Goal: Task Accomplishment & Management: Complete application form

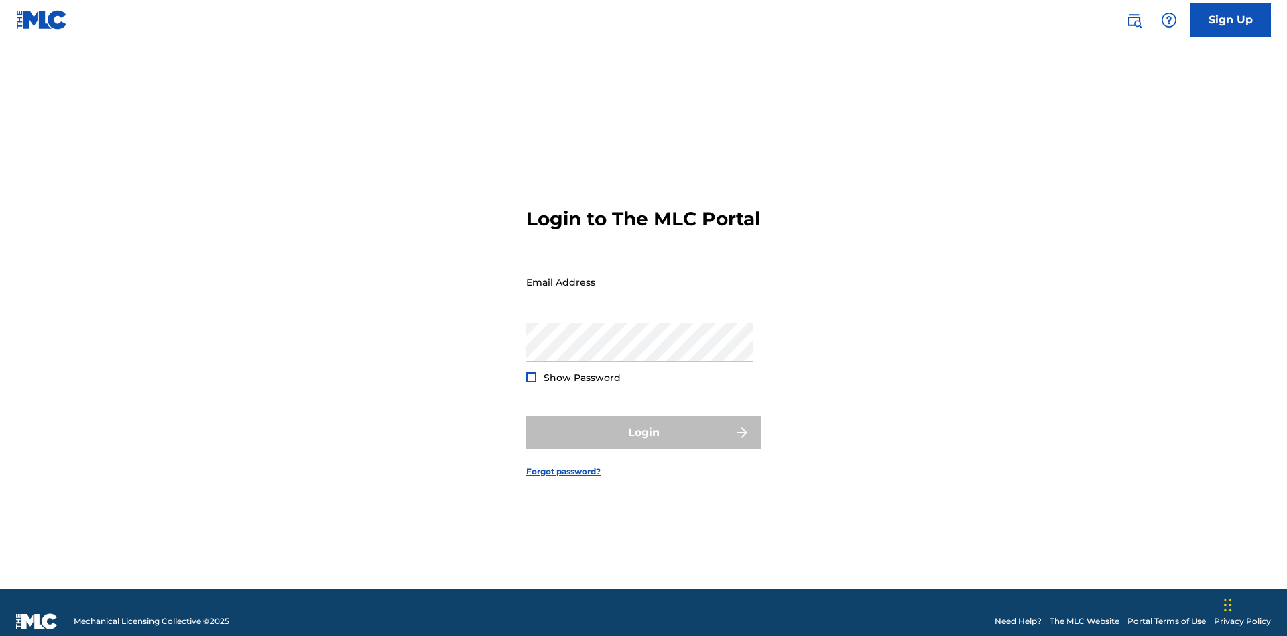
scroll to position [17, 0]
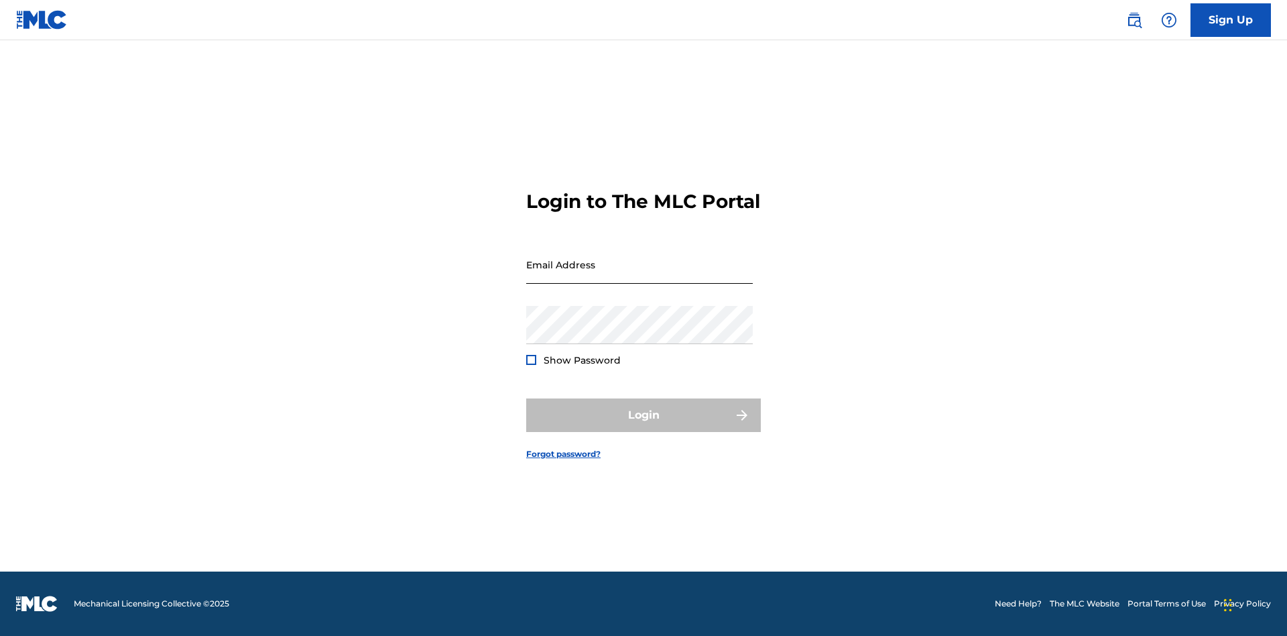
click at [640, 276] on input "Email Address" at bounding box center [639, 264] width 227 height 38
type input "[EMAIL_ADDRESS][DOMAIN_NAME]"
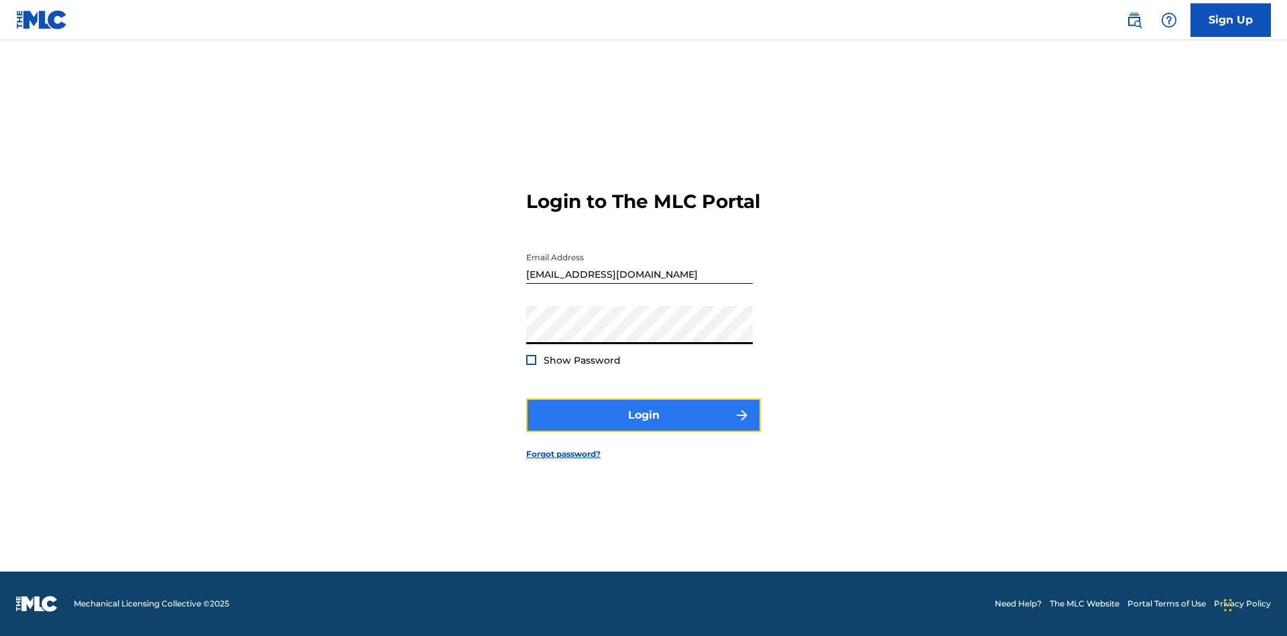
click at [644, 426] on button "Login" at bounding box center [643, 415] width 235 height 34
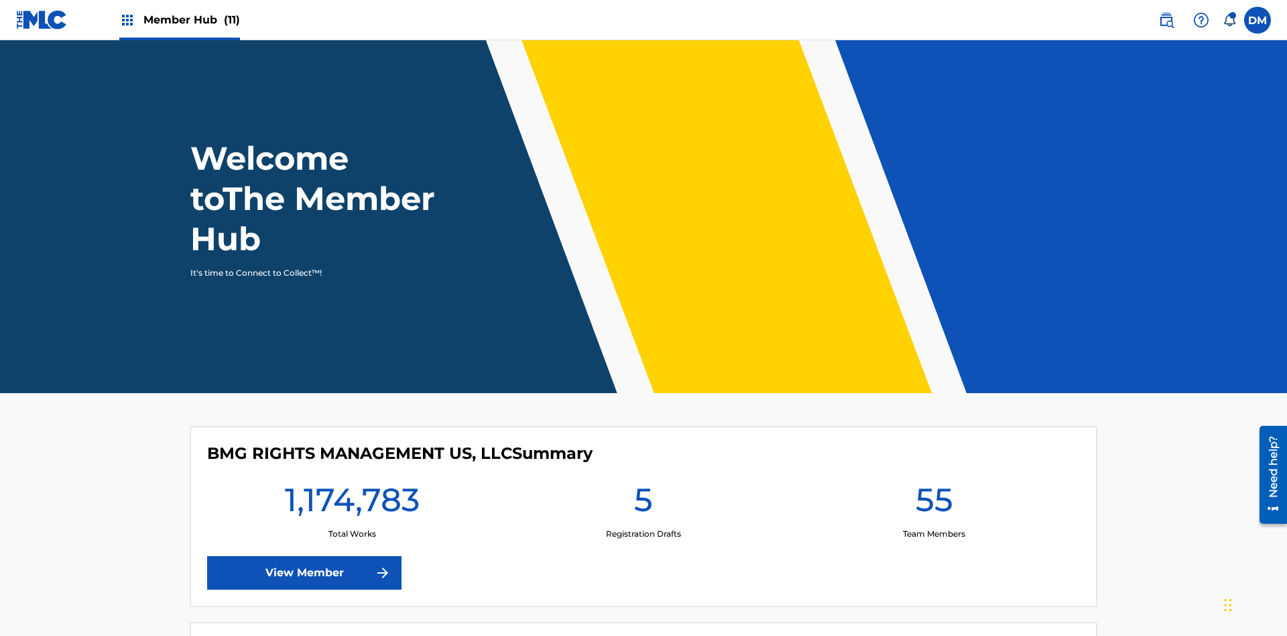
click at [191, 19] on span "Member Hub (11)" at bounding box center [191, 19] width 97 height 15
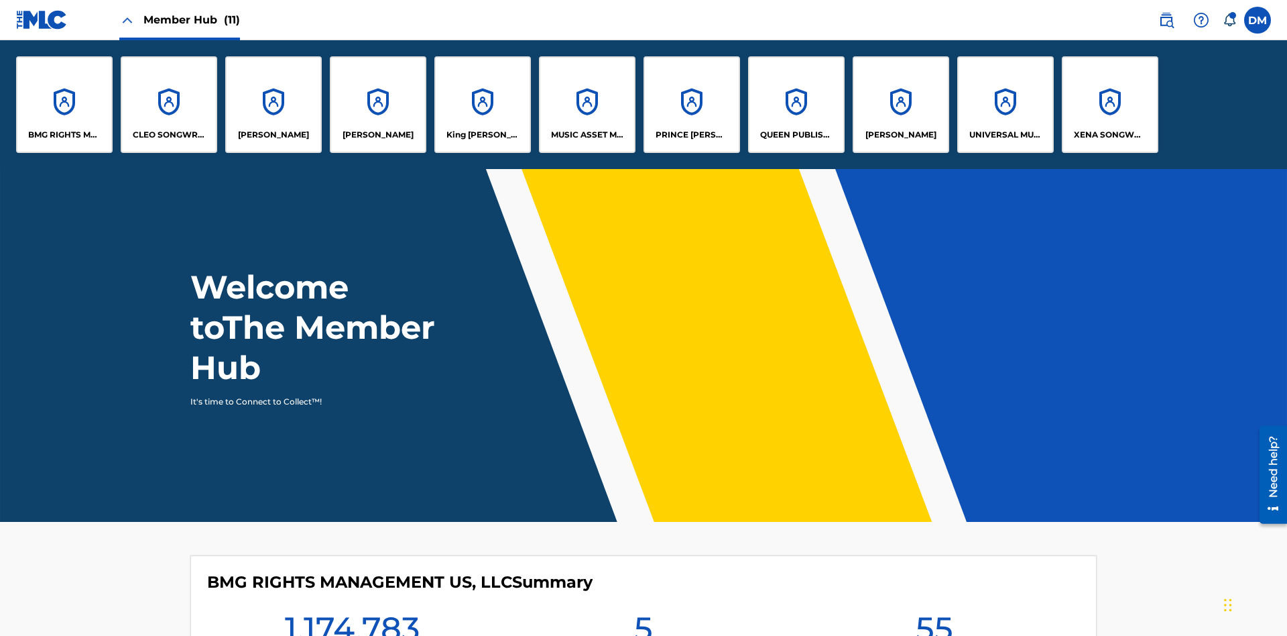
scroll to position [48, 0]
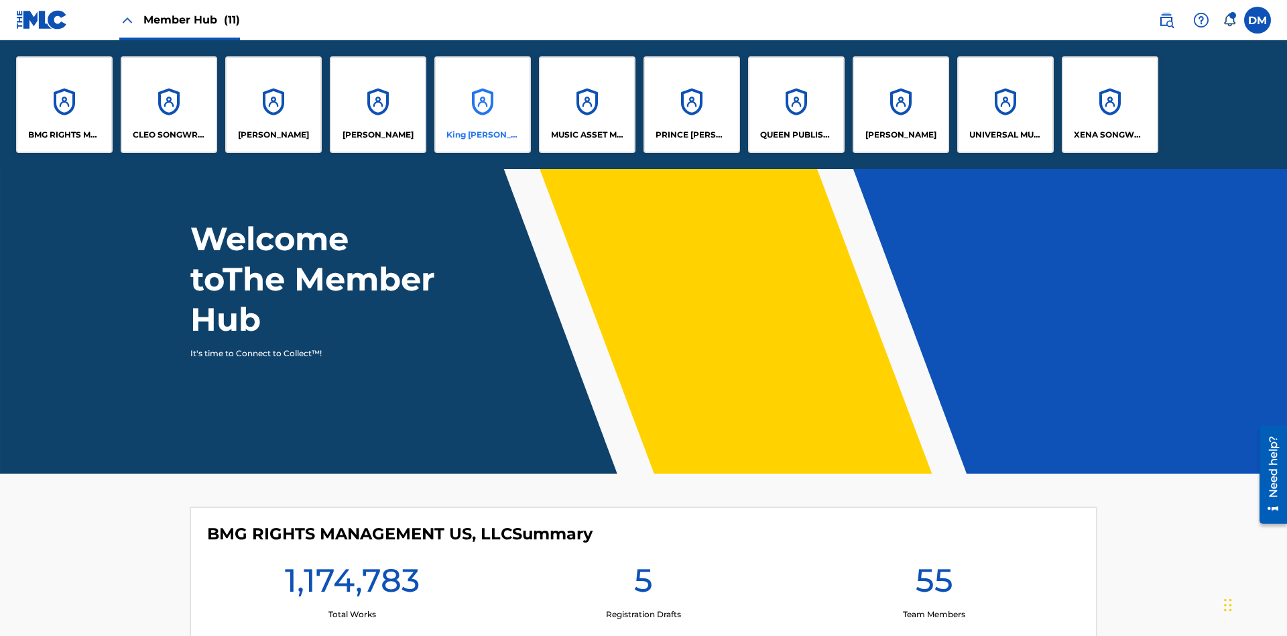
click at [482, 135] on p "King [PERSON_NAME]" at bounding box center [483, 135] width 73 height 12
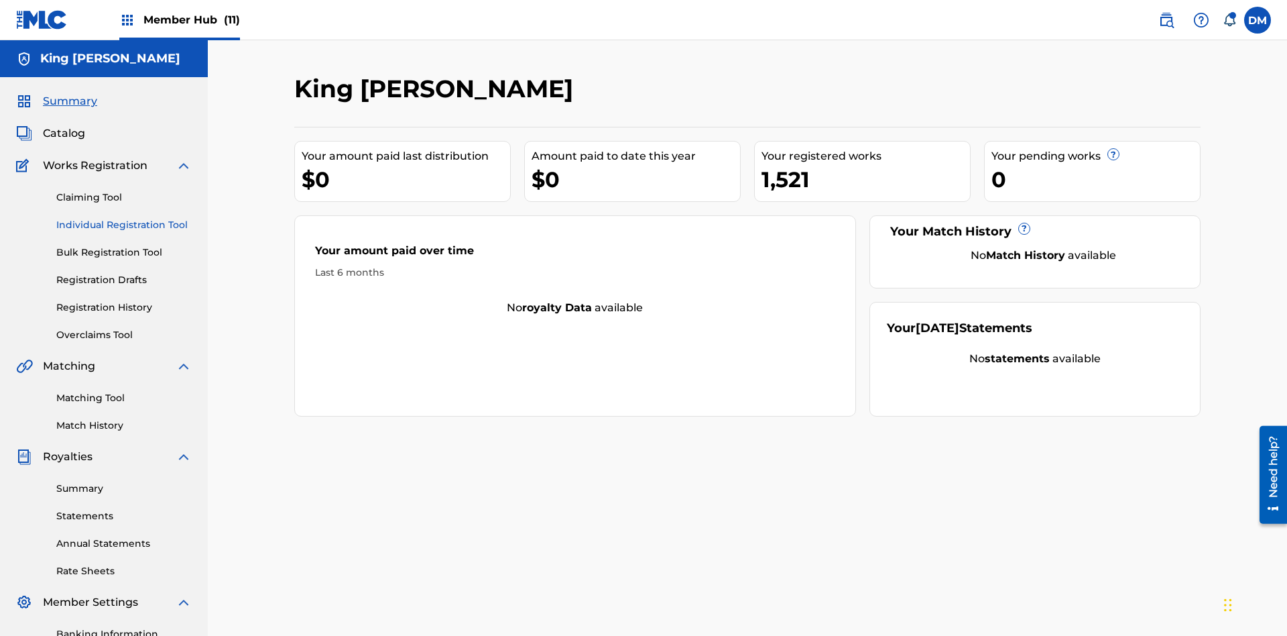
click at [124, 218] on link "Individual Registration Tool" at bounding box center [123, 225] width 135 height 14
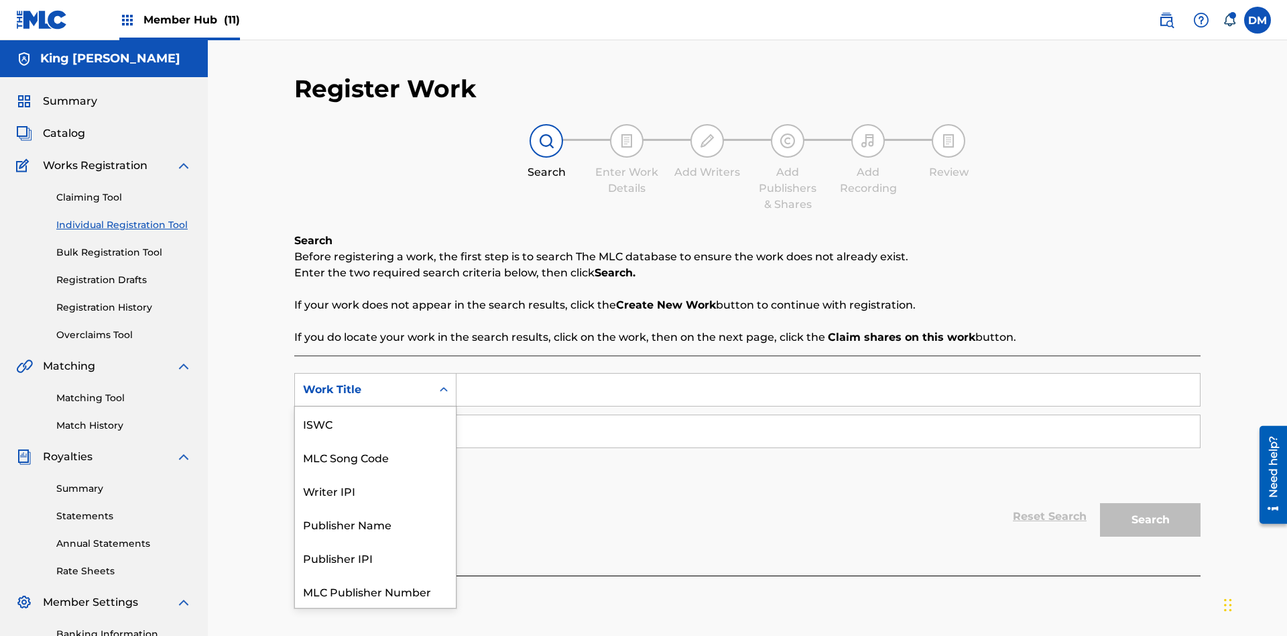
click at [375, 440] on div "MLC Song Code" at bounding box center [375, 457] width 161 height 34
click at [363, 423] on div "Writer Name" at bounding box center [363, 431] width 121 height 16
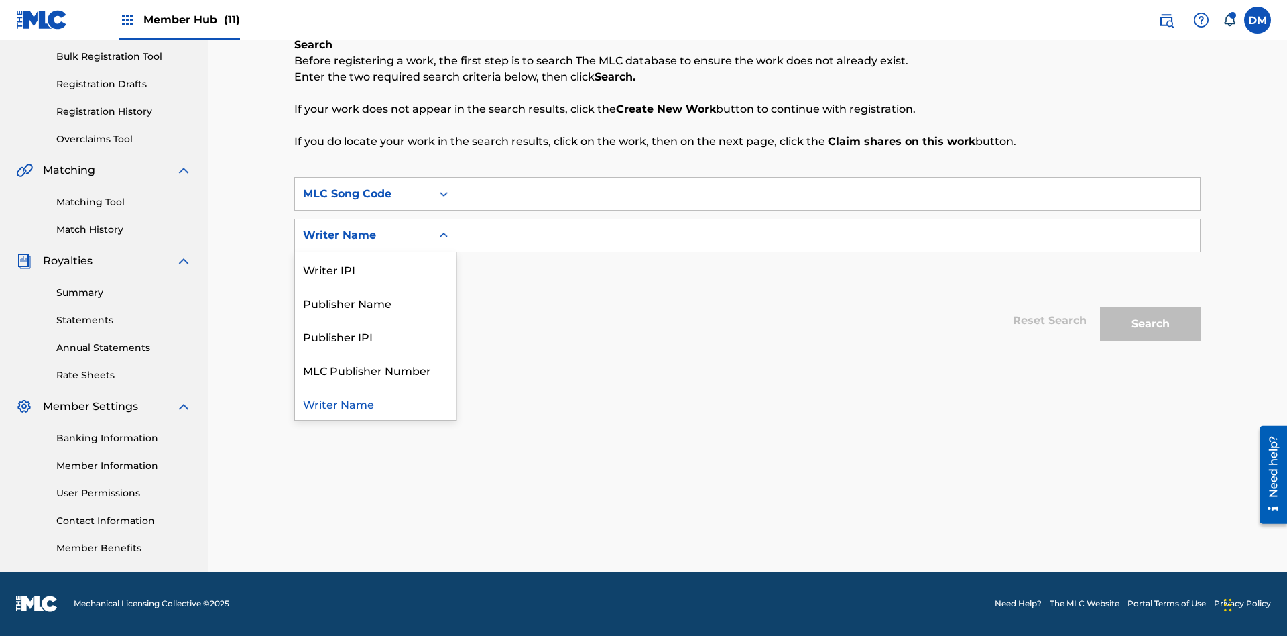
click at [375, 403] on div "Writer Name" at bounding box center [375, 403] width 161 height 34
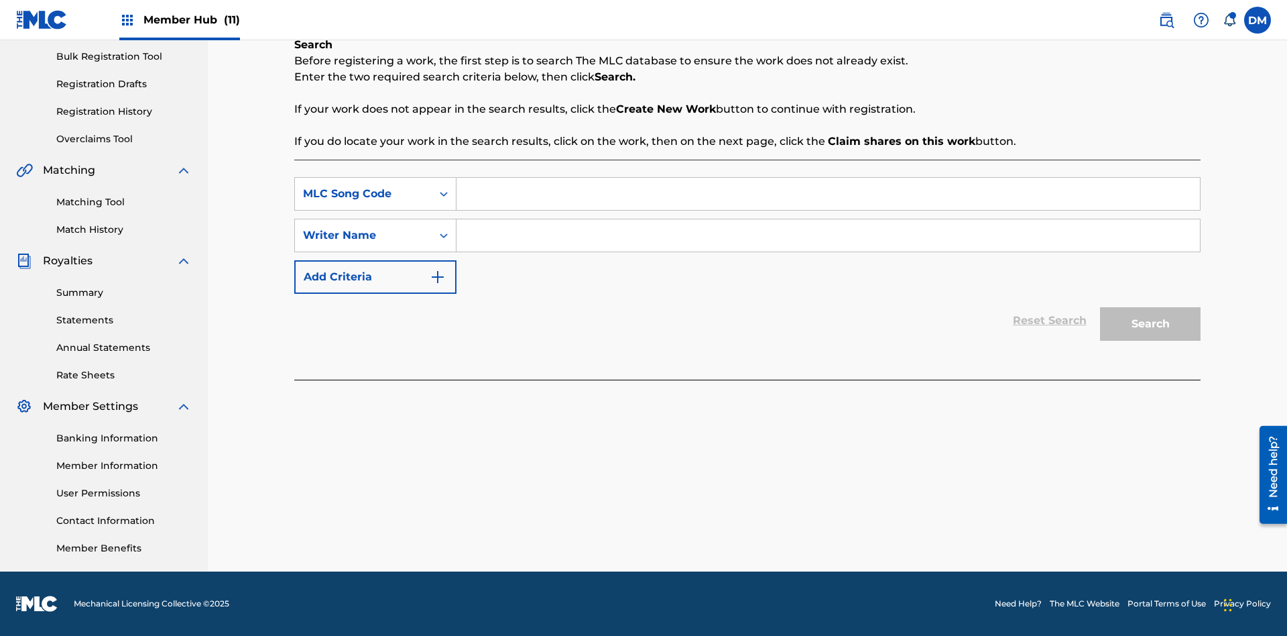
click at [828, 194] on input "Search Form" at bounding box center [829, 194] width 744 height 32
type input "RB0ZQR"
click at [828, 235] on input "Search Form" at bounding box center [829, 235] width 744 height 32
type input "TOM ZACHARY SEBASTIAN POHJOLA"
click at [1150, 324] on button "Search" at bounding box center [1150, 324] width 101 height 34
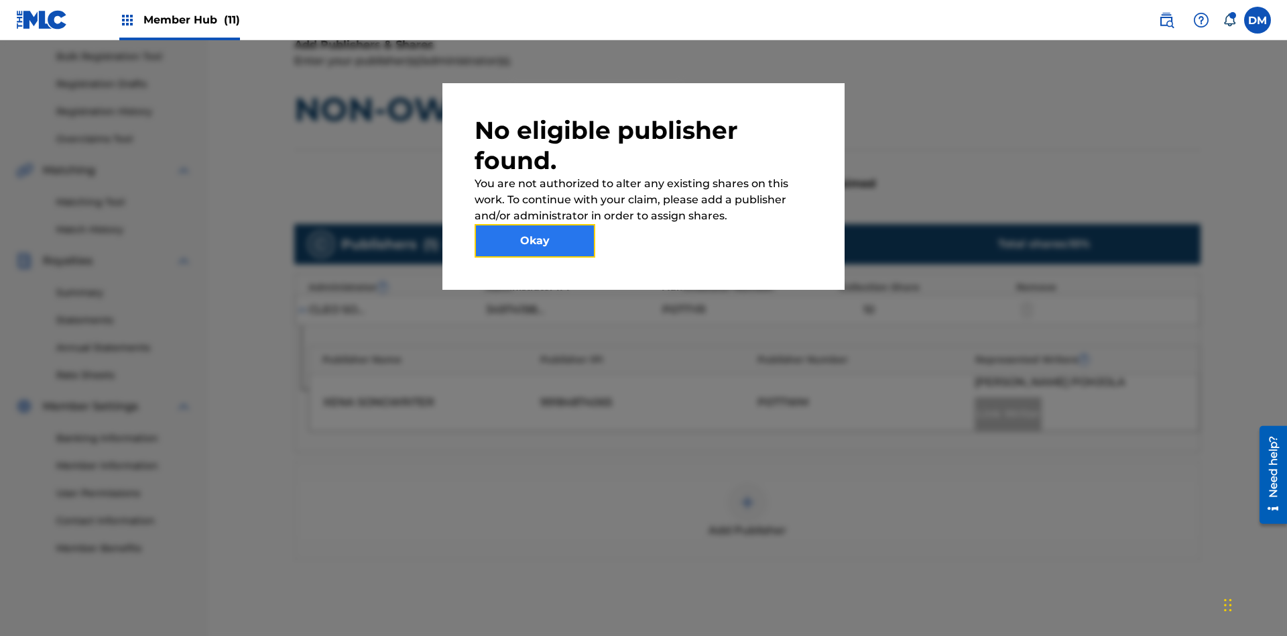
click at [535, 241] on button "Okay" at bounding box center [535, 241] width 121 height 34
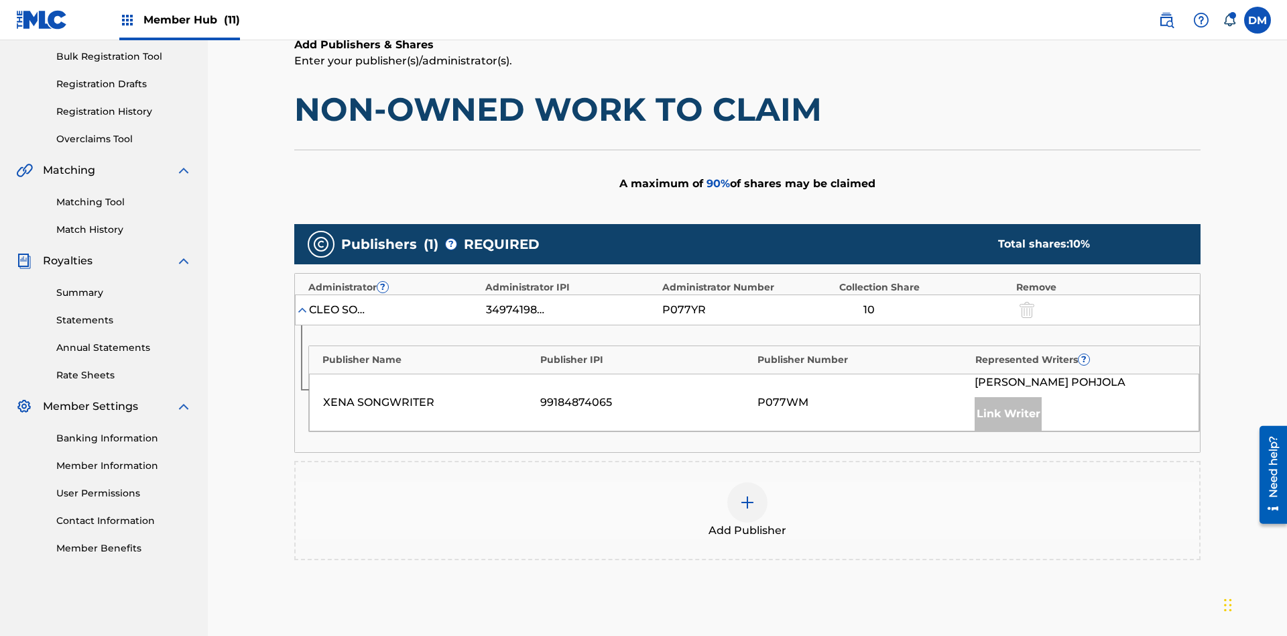
click at [748, 494] on img at bounding box center [747, 502] width 16 height 16
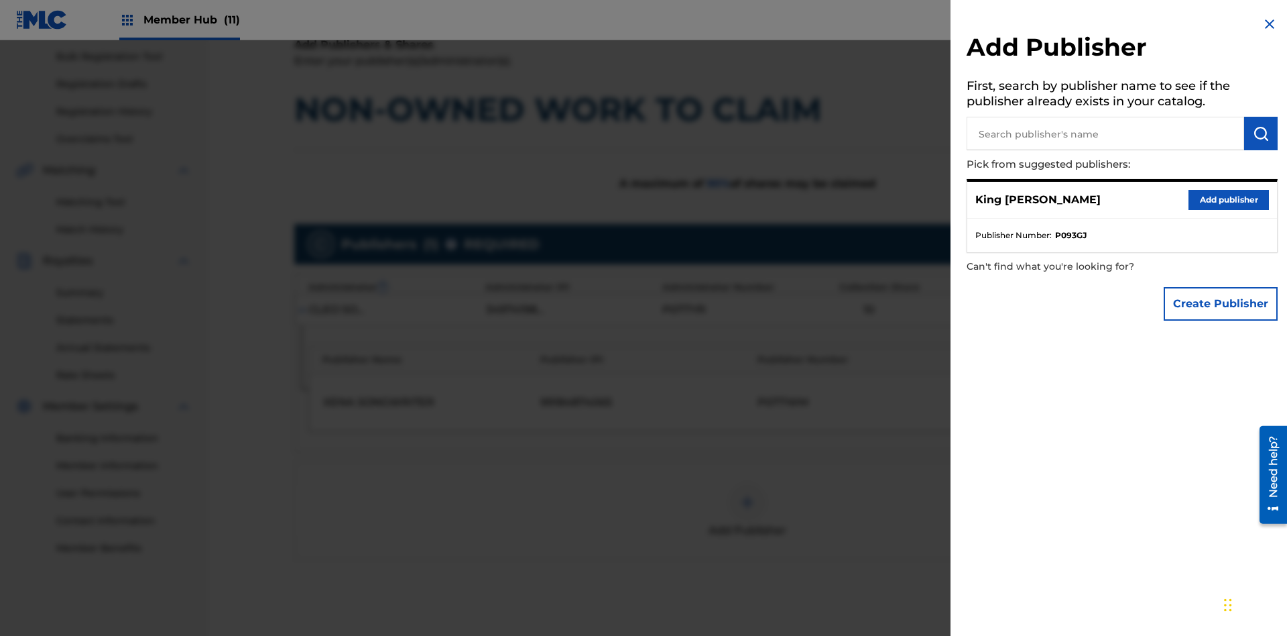
click at [1106, 133] on input "text" at bounding box center [1106, 134] width 278 height 34
type input "Test2025.09.23.04.31.10"
click at [1261, 133] on img "submit" at bounding box center [1261, 133] width 16 height 16
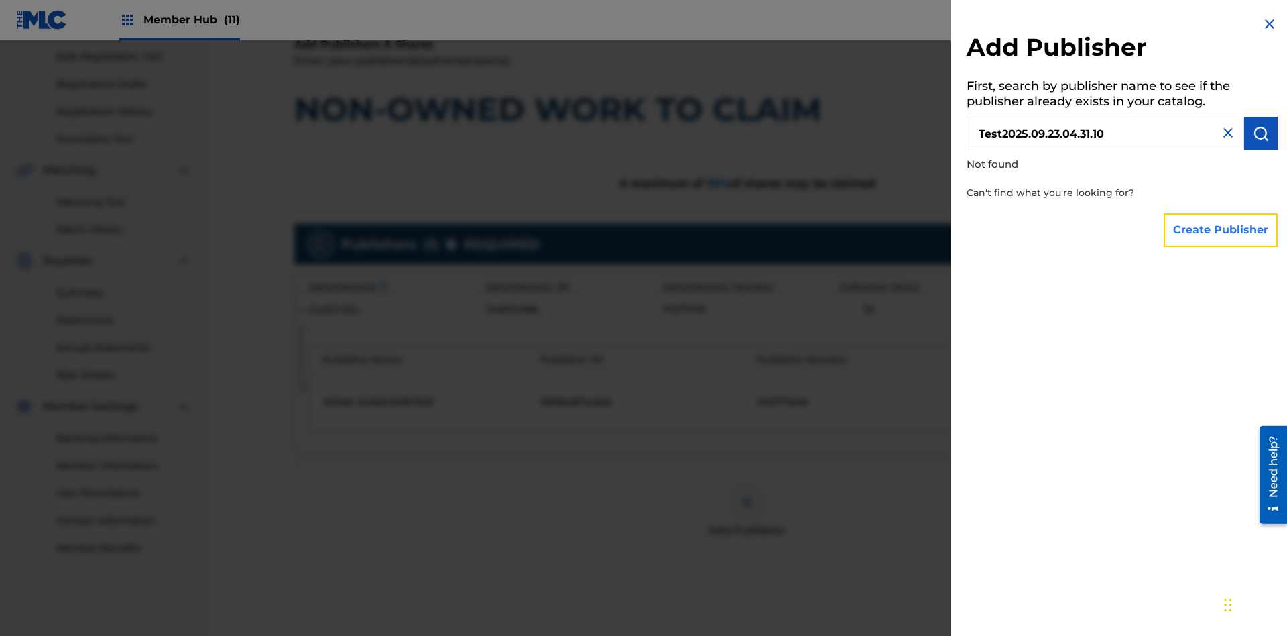
click at [1222, 229] on button "Create Publisher" at bounding box center [1221, 230] width 114 height 34
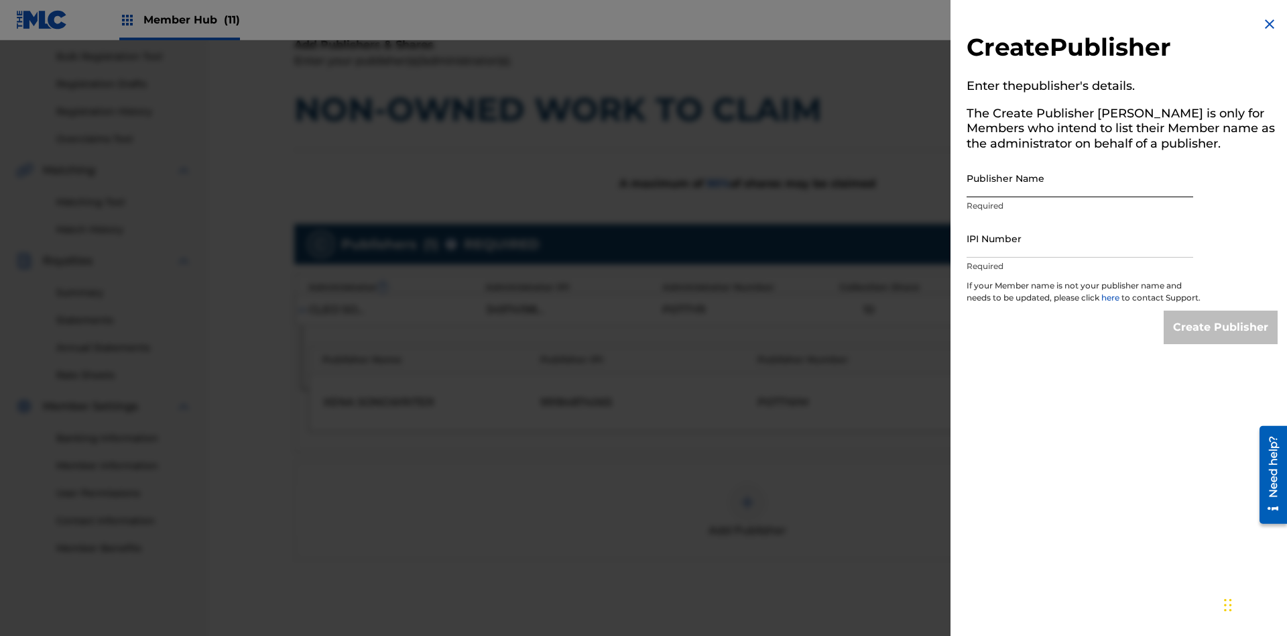
click at [1080, 178] on input "Publisher Name" at bounding box center [1080, 178] width 227 height 38
click at [1080, 238] on input "IPI Number" at bounding box center [1080, 238] width 227 height 38
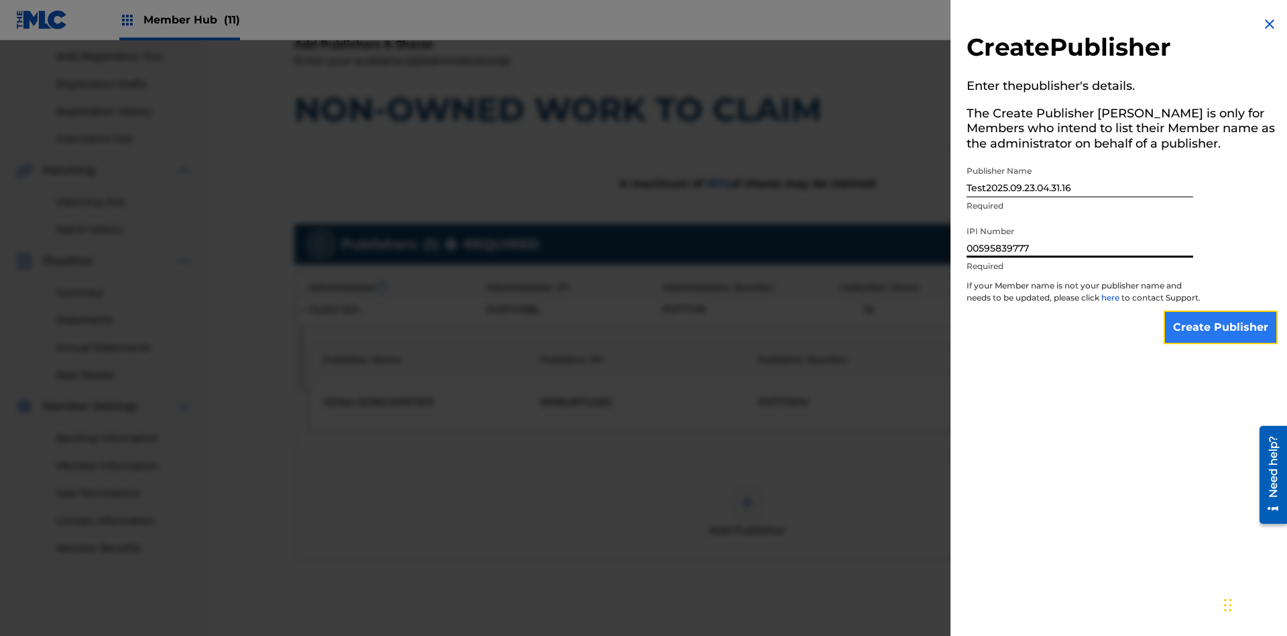
click at [1222, 339] on input "Create Publisher" at bounding box center [1221, 327] width 114 height 34
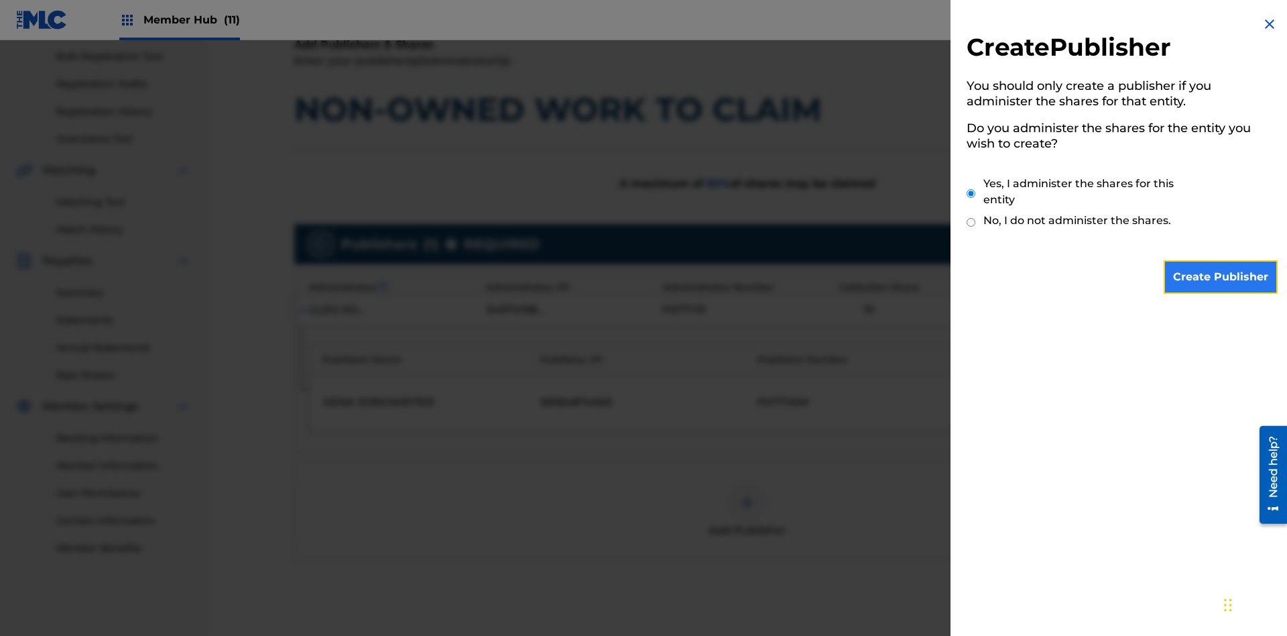
click at [1222, 277] on input "Create Publisher" at bounding box center [1221, 277] width 114 height 34
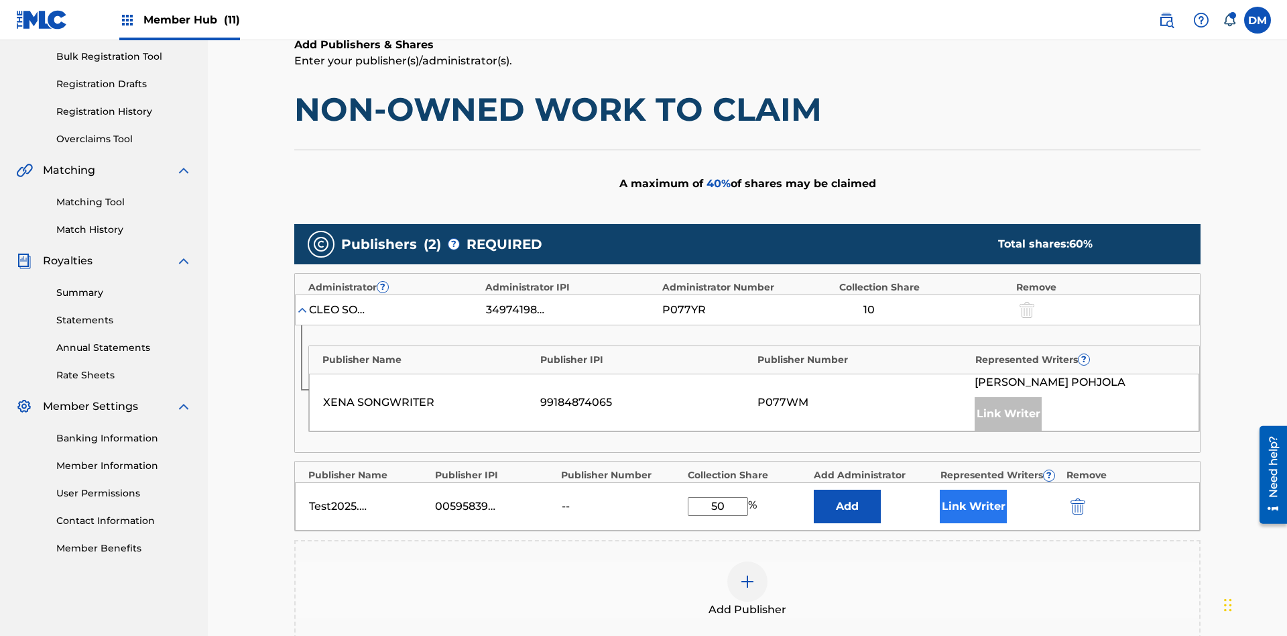
type input "50"
click at [973, 489] on button "Link Writer" at bounding box center [973, 506] width 67 height 34
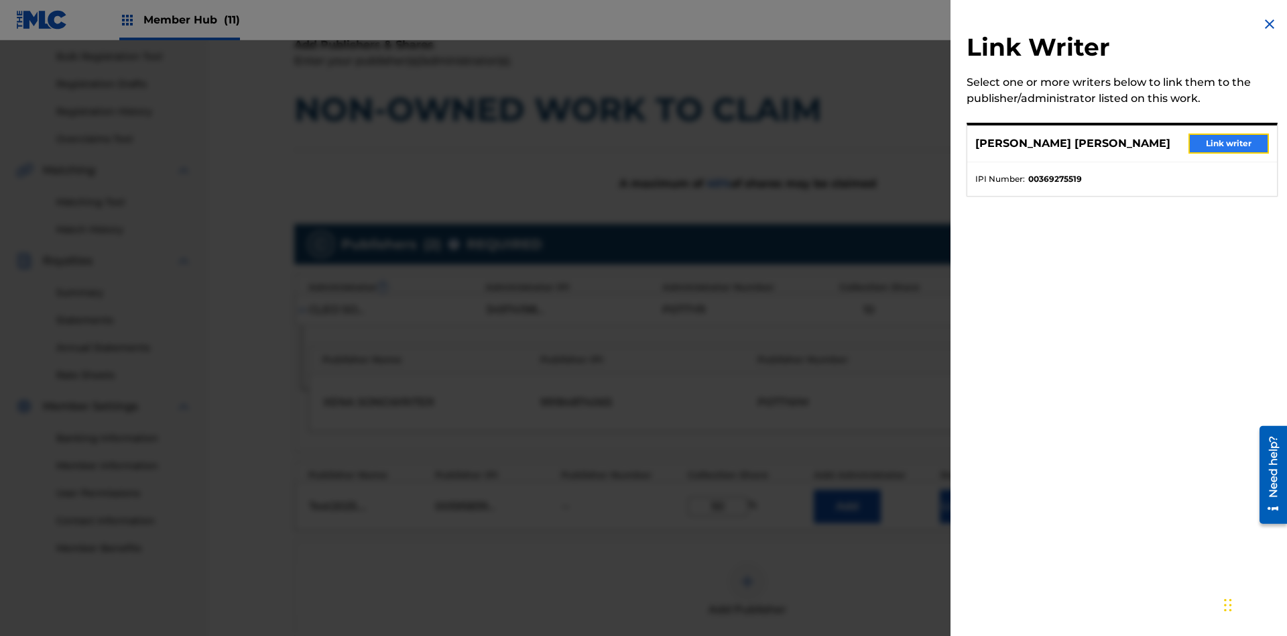
click at [1229, 143] on button "Link writer" at bounding box center [1229, 143] width 80 height 20
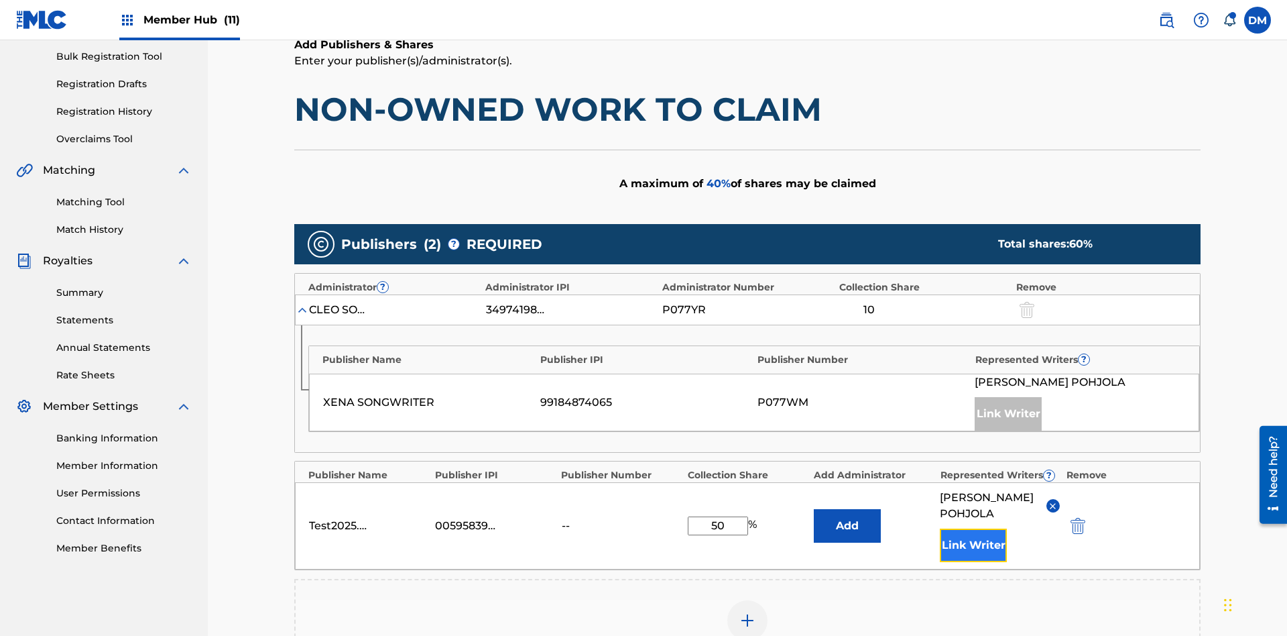
click at [973, 528] on button "Link Writer" at bounding box center [973, 545] width 67 height 34
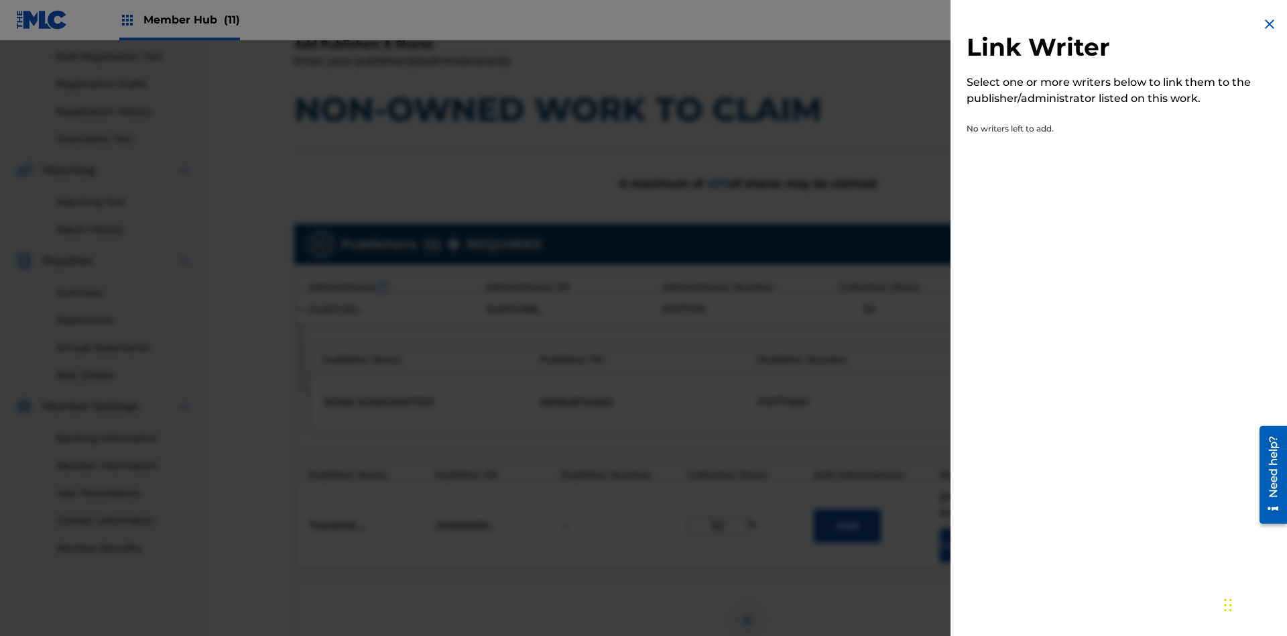
click at [1270, 24] on img at bounding box center [1270, 24] width 16 height 16
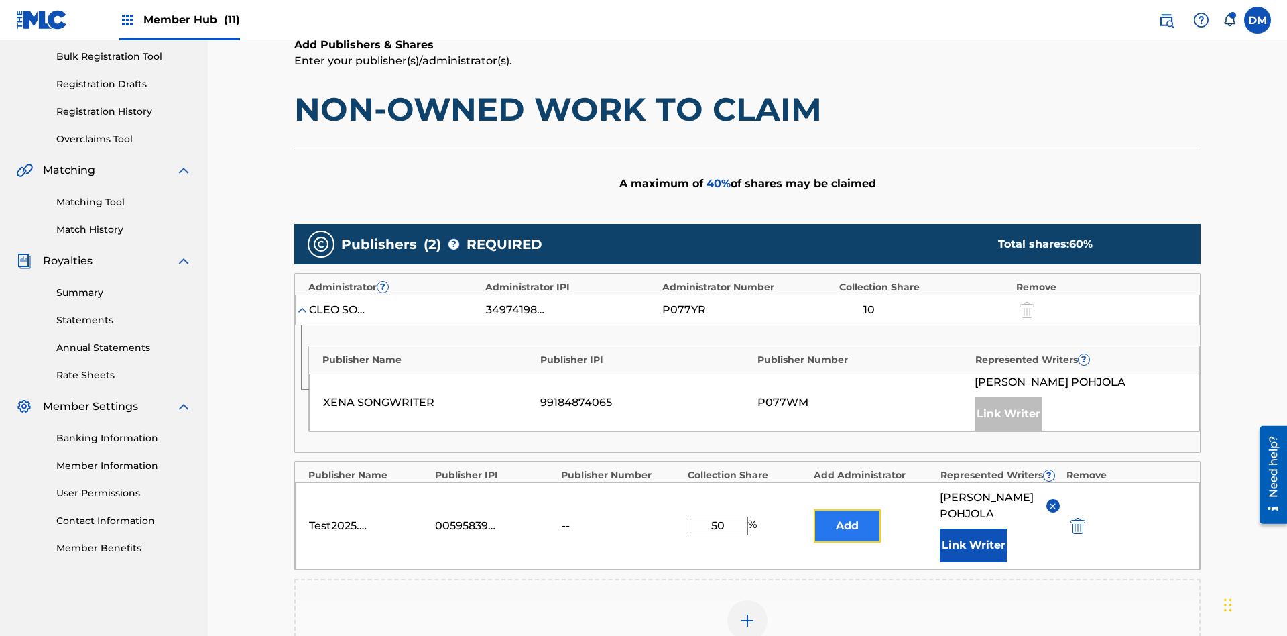
click at [847, 509] on button "Add" at bounding box center [847, 526] width 67 height 34
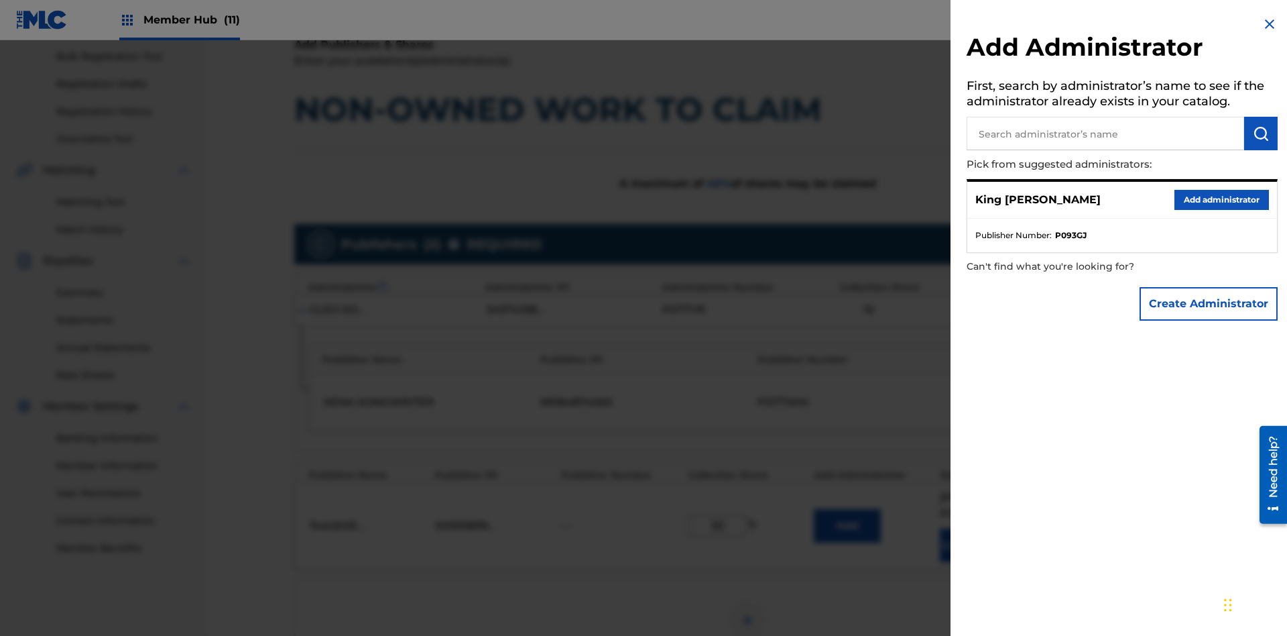
click at [1106, 133] on input "text" at bounding box center [1106, 134] width 278 height 34
type input "Test2025.09.23.04.31.45"
click at [1261, 133] on img "submit" at bounding box center [1261, 133] width 16 height 16
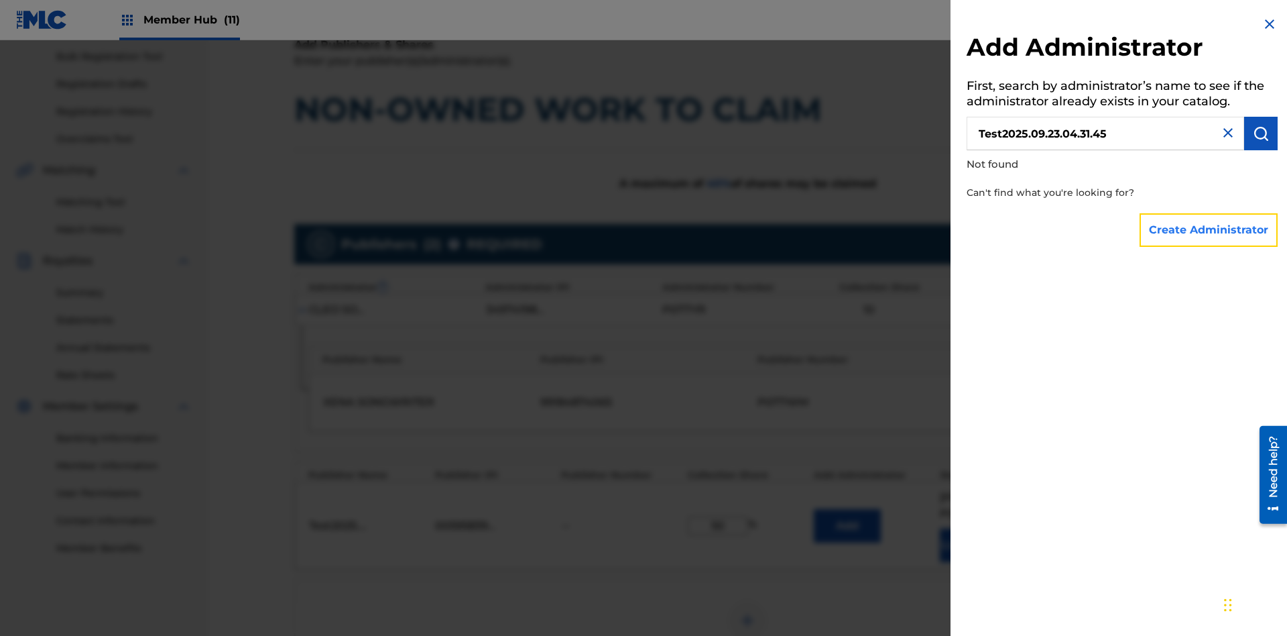
click at [1209, 229] on button "Create Administrator" at bounding box center [1209, 230] width 138 height 34
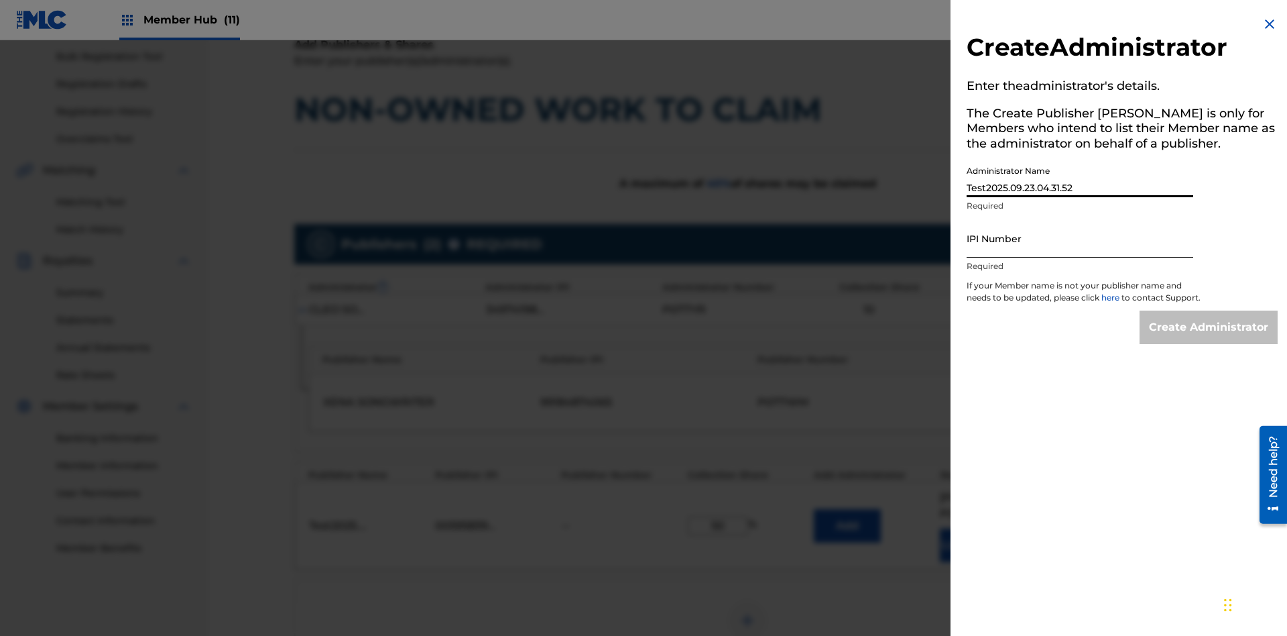
click at [1080, 238] on input "IPI Number" at bounding box center [1080, 238] width 227 height 38
click at [1209, 339] on input "Create Administrator" at bounding box center [1209, 327] width 138 height 34
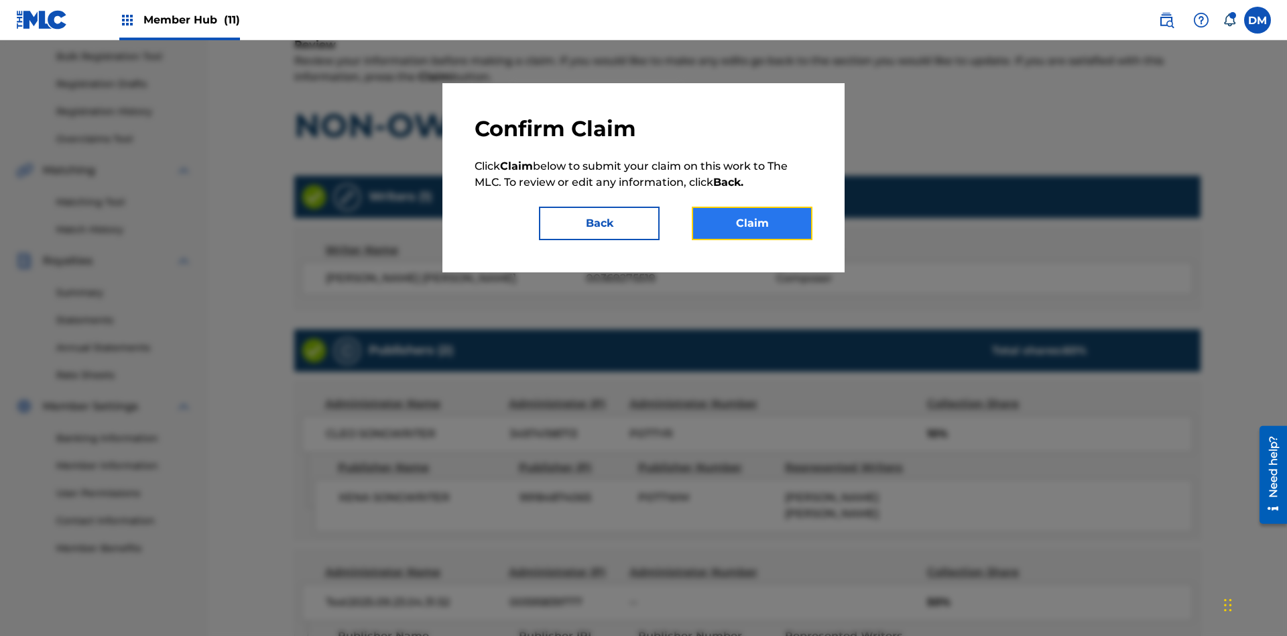
click at [752, 223] on button "Claim" at bounding box center [752, 223] width 121 height 34
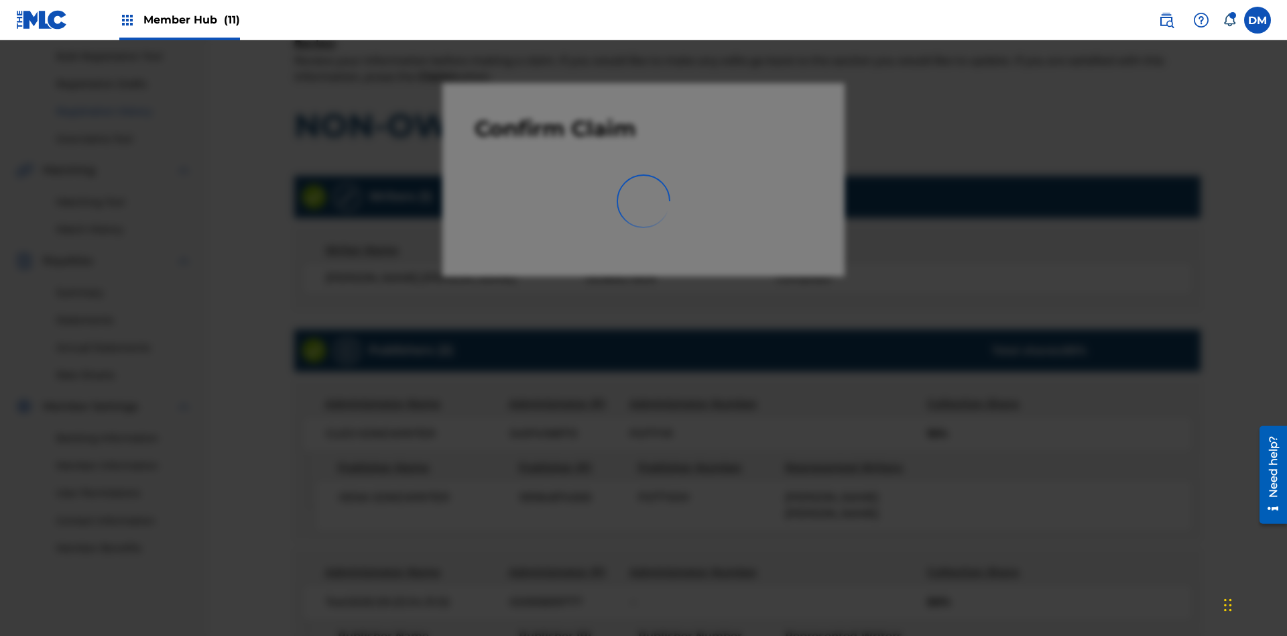
click at [124, 111] on link "Registration History" at bounding box center [123, 112] width 135 height 14
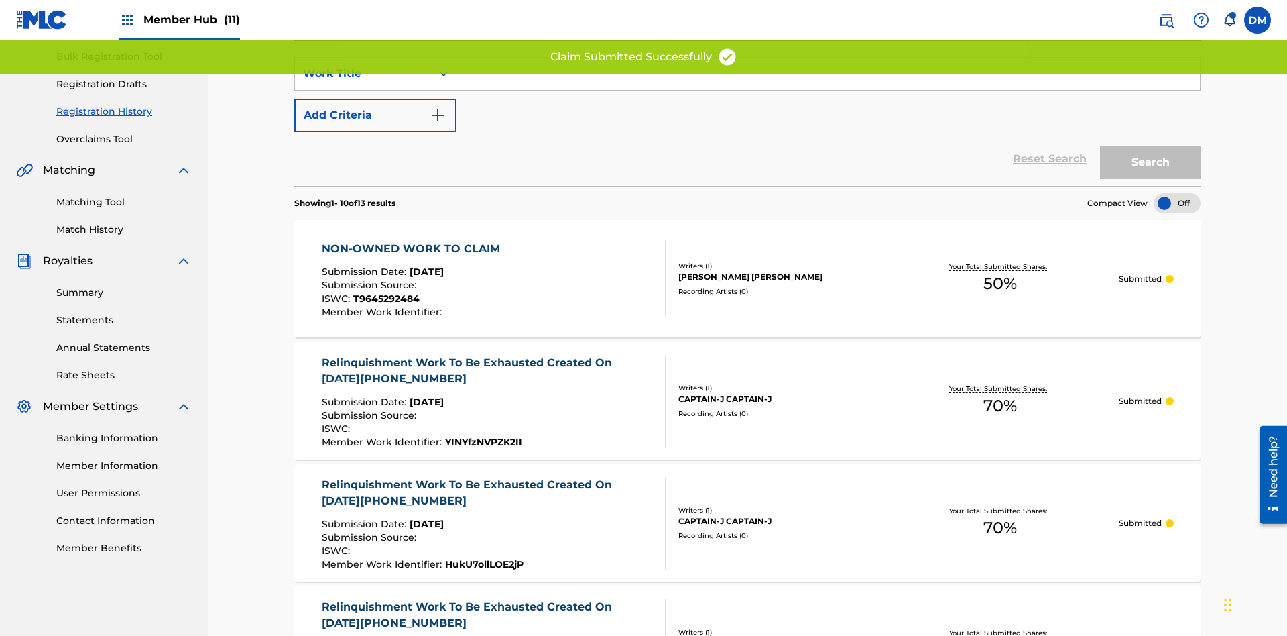
click at [828, 90] on input "Search Form" at bounding box center [829, 74] width 744 height 32
type input "NON-OWNED WORK TO CLAIM"
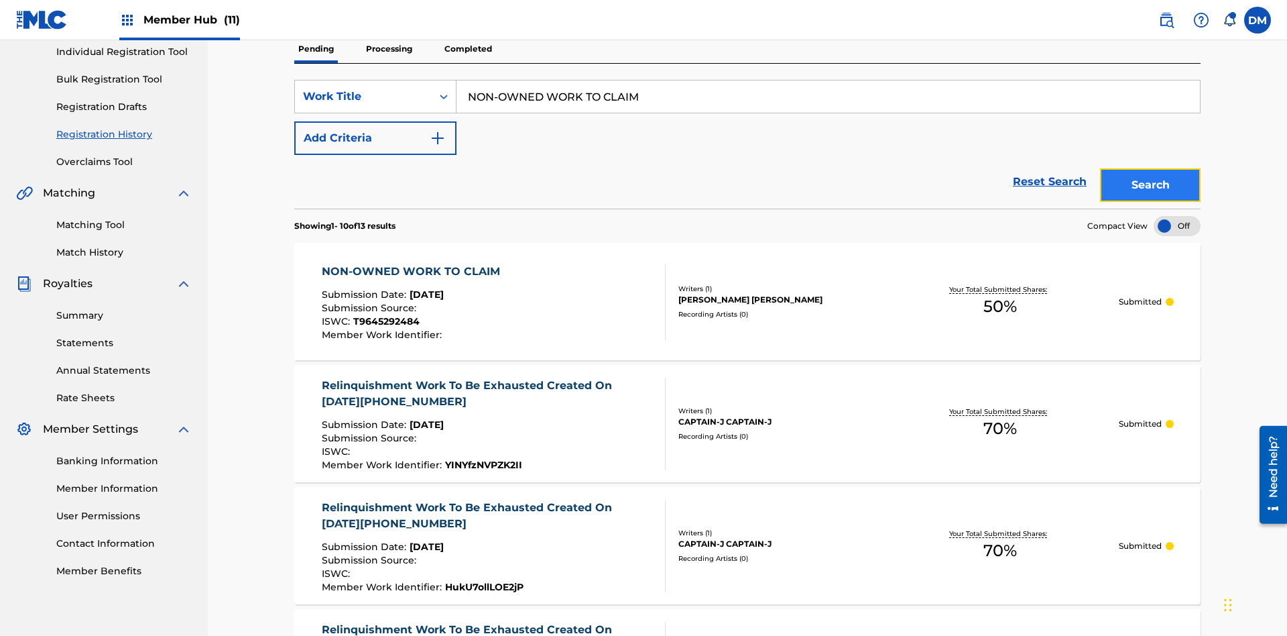
click at [1150, 168] on button "Search" at bounding box center [1150, 185] width 101 height 34
